Goal: Register for event/course

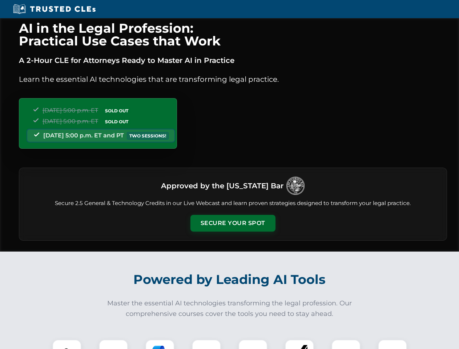
click at [233, 223] on button "Secure Your Spot" at bounding box center [232, 223] width 85 height 17
click at [67, 344] on img at bounding box center [66, 353] width 21 height 21
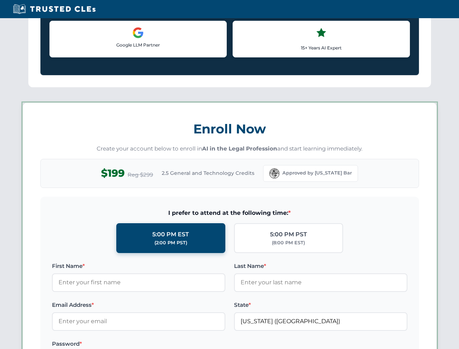
click at [160, 344] on label "Password *" at bounding box center [138, 343] width 173 height 9
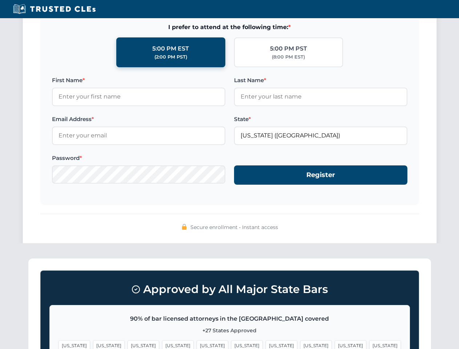
click at [335, 344] on span "[US_STATE]" at bounding box center [351, 345] width 32 height 11
